Goal: Task Accomplishment & Management: Manage account settings

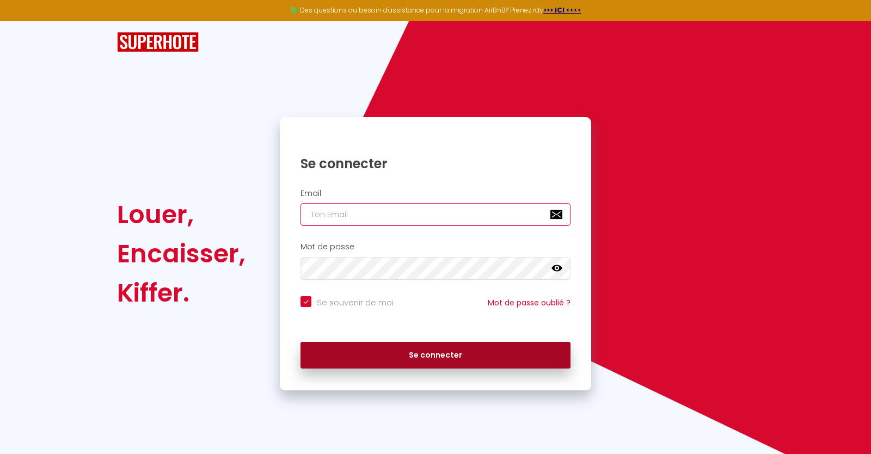
type input "[EMAIL_ADDRESS][DOMAIN_NAME]"
click at [434, 348] on button "Se connecter" at bounding box center [436, 355] width 270 height 27
checkbox input "true"
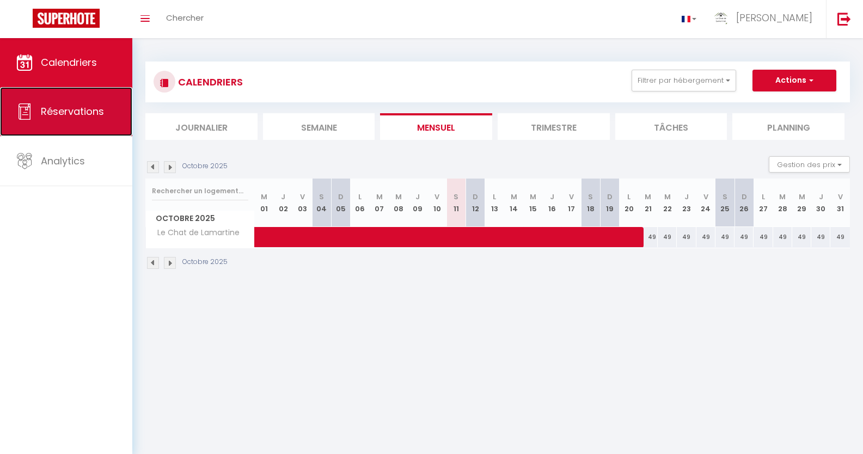
click at [97, 111] on span "Réservations" at bounding box center [72, 112] width 63 height 14
select select "not_cancelled"
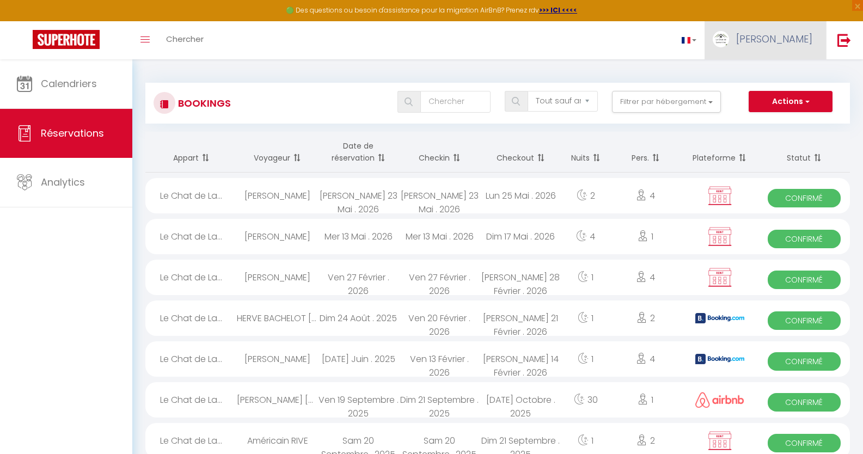
click at [808, 39] on span "[PERSON_NAME]" at bounding box center [774, 39] width 76 height 14
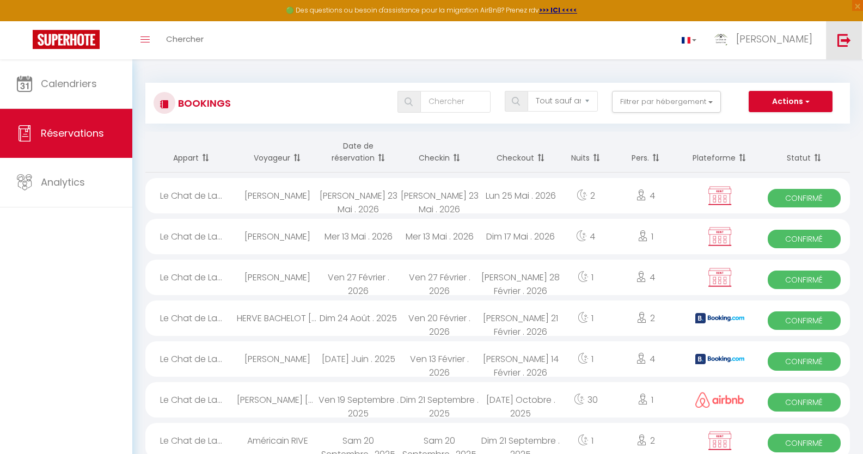
click at [838, 39] on img at bounding box center [844, 40] width 14 height 14
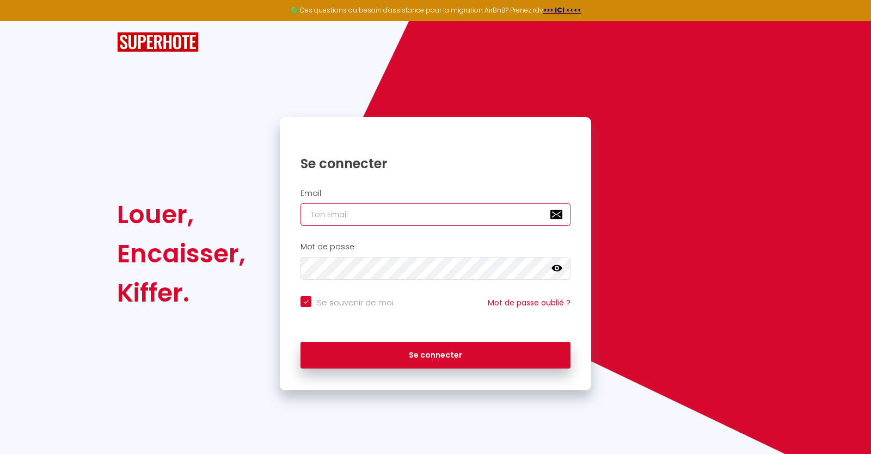
type input "[EMAIL_ADDRESS][DOMAIN_NAME]"
checkbox input "true"
